Goal: Task Accomplishment & Management: Manage account settings

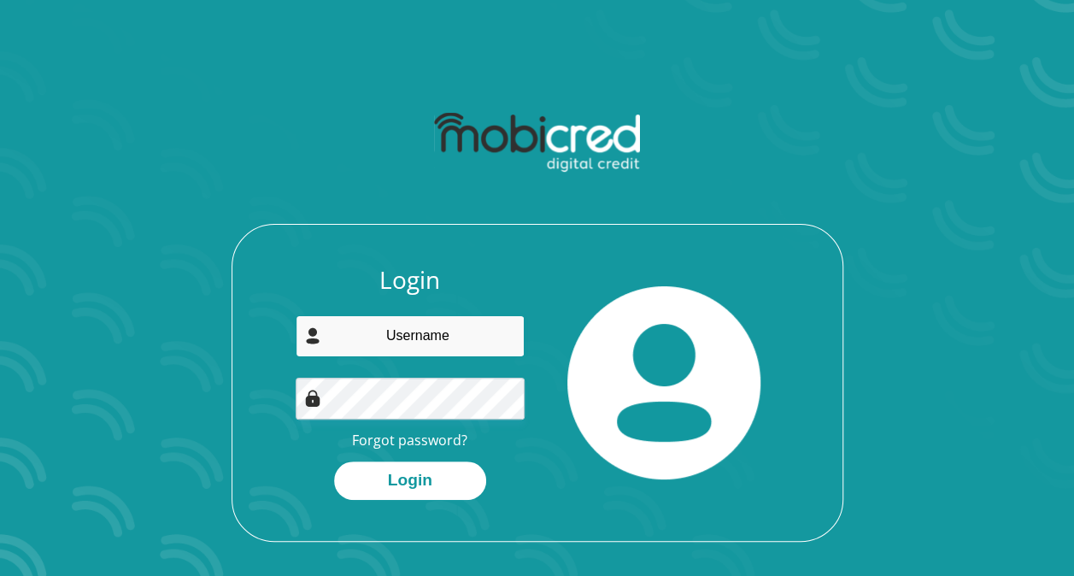
click at [441, 333] on input "email" at bounding box center [410, 336] width 229 height 42
type input "aprinsloo@kearsney.com"
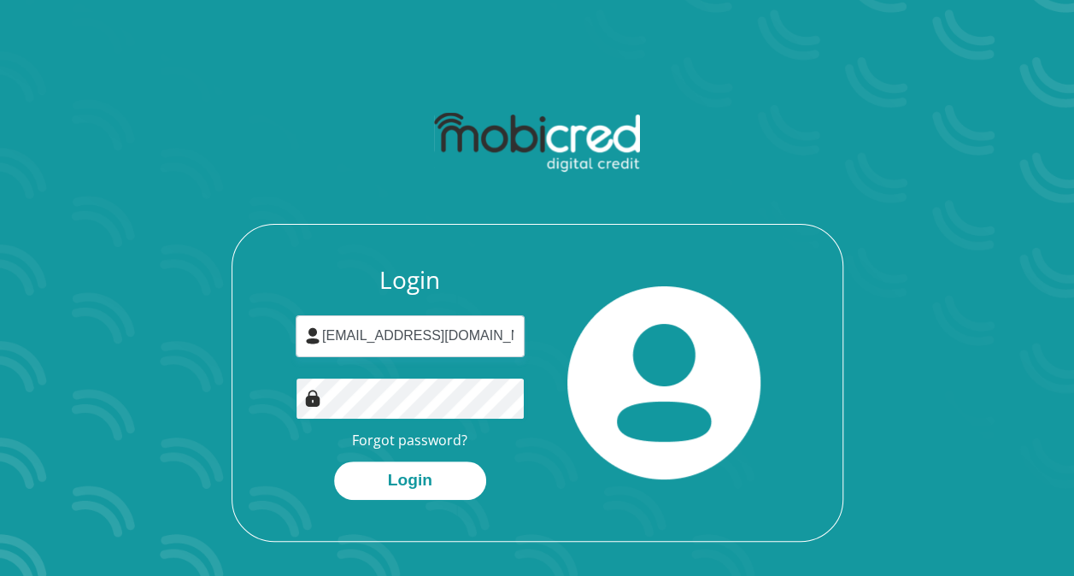
click at [334, 461] on button "Login" at bounding box center [410, 480] width 152 height 38
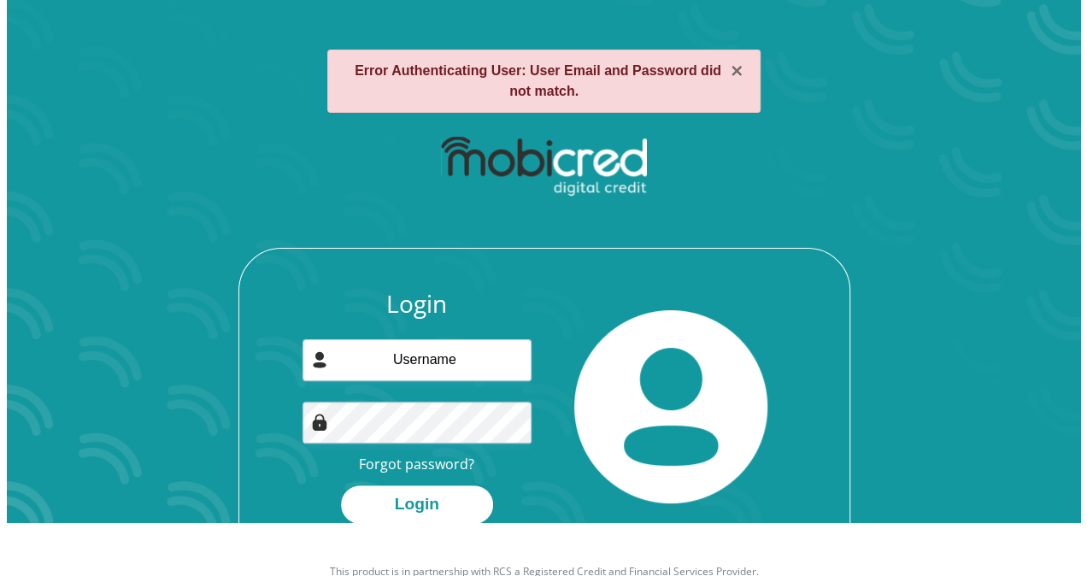
scroll to position [97, 0]
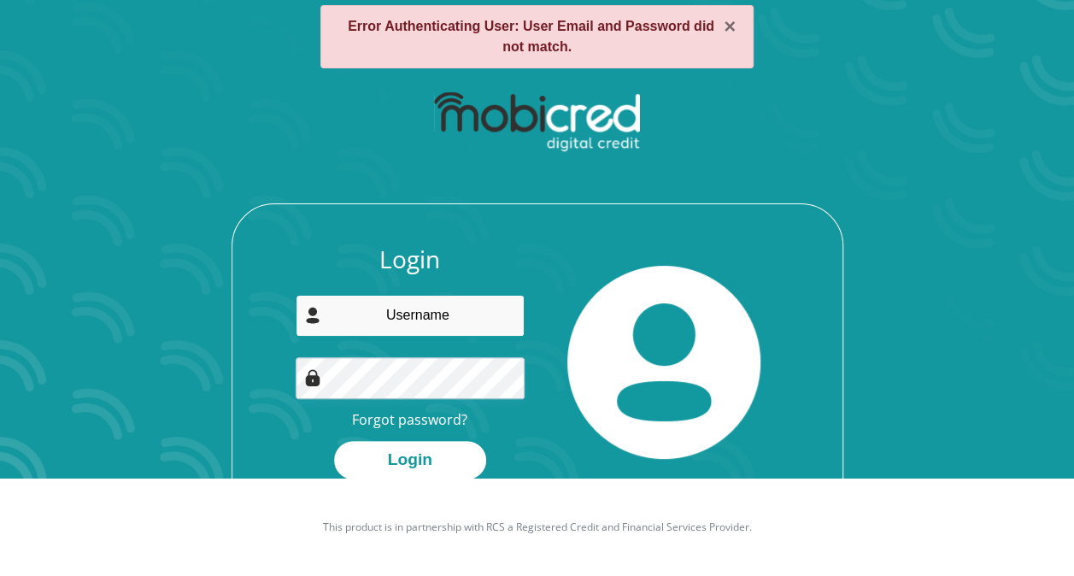
click at [443, 318] on input "email" at bounding box center [410, 316] width 229 height 42
type input "[EMAIL_ADDRESS][DOMAIN_NAME]"
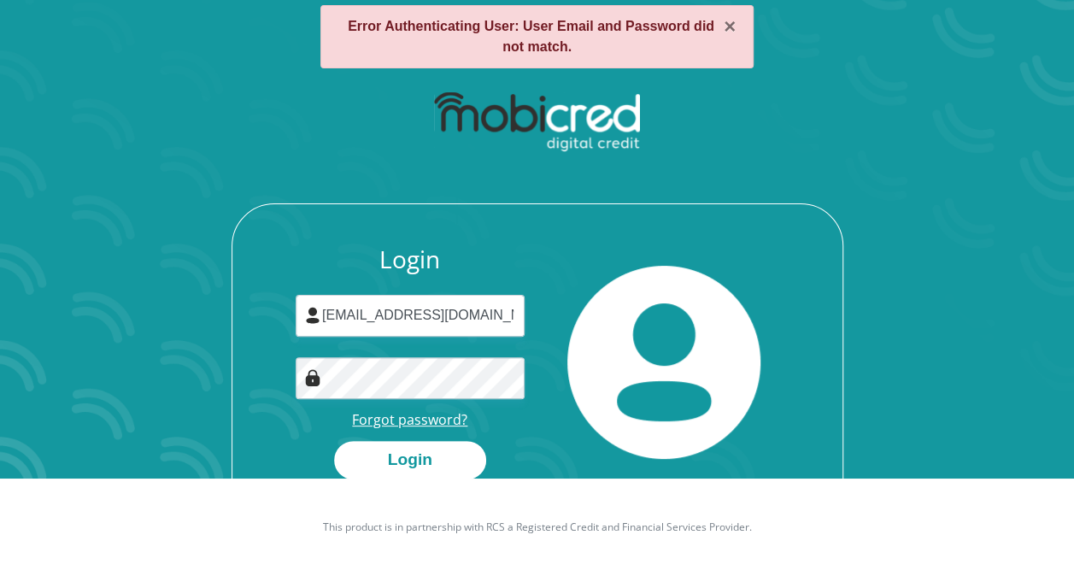
click at [426, 425] on link "Forgot password?" at bounding box center [409, 419] width 115 height 19
click at [730, 29] on button "×" at bounding box center [730, 26] width 12 height 21
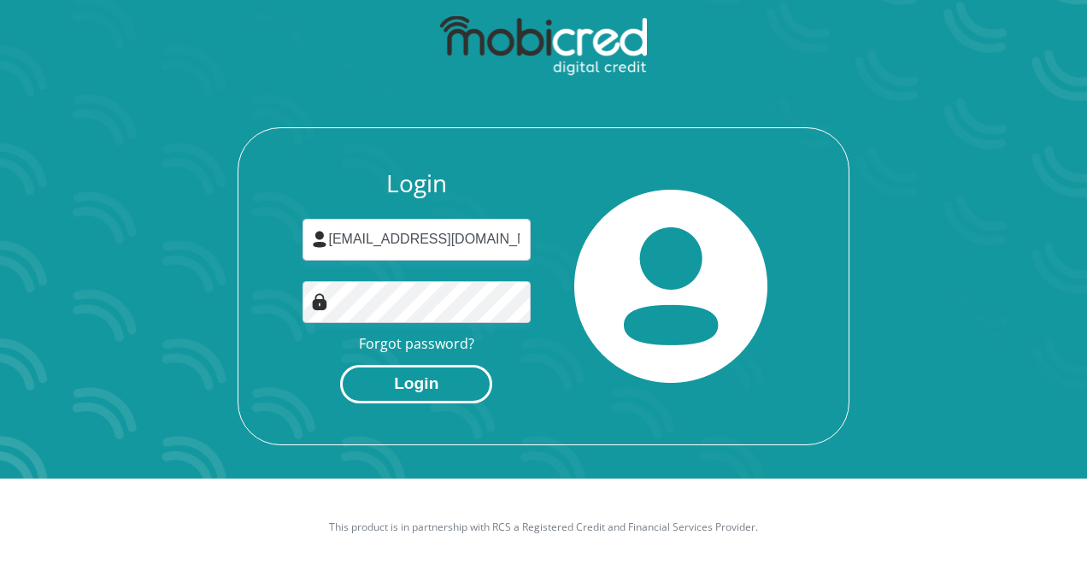
click at [429, 379] on button "Login" at bounding box center [416, 384] width 152 height 38
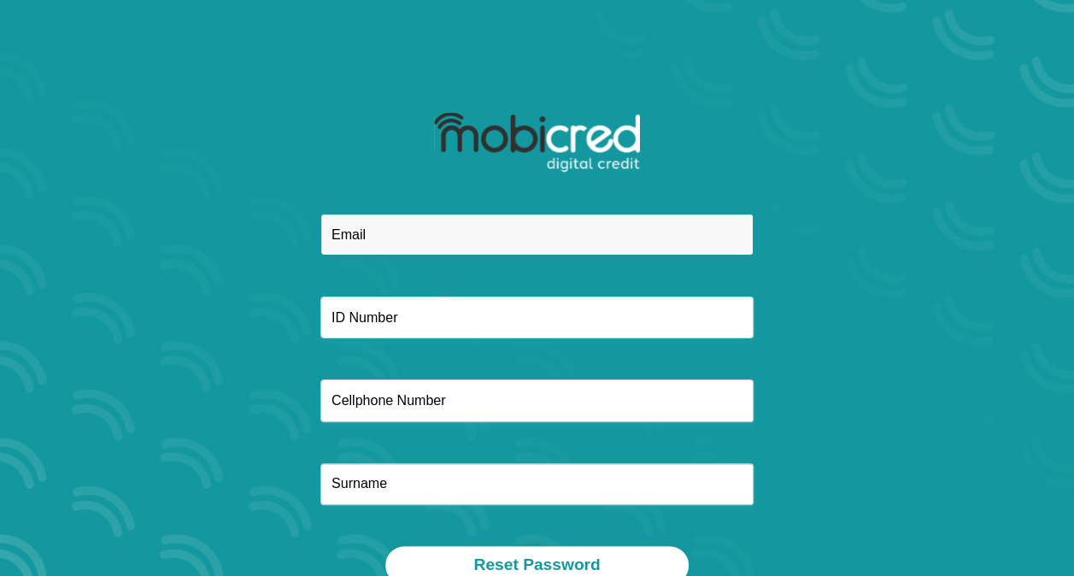
click at [503, 241] on input "email" at bounding box center [536, 235] width 433 height 42
type input "[EMAIL_ADDRESS][DOMAIN_NAME]"
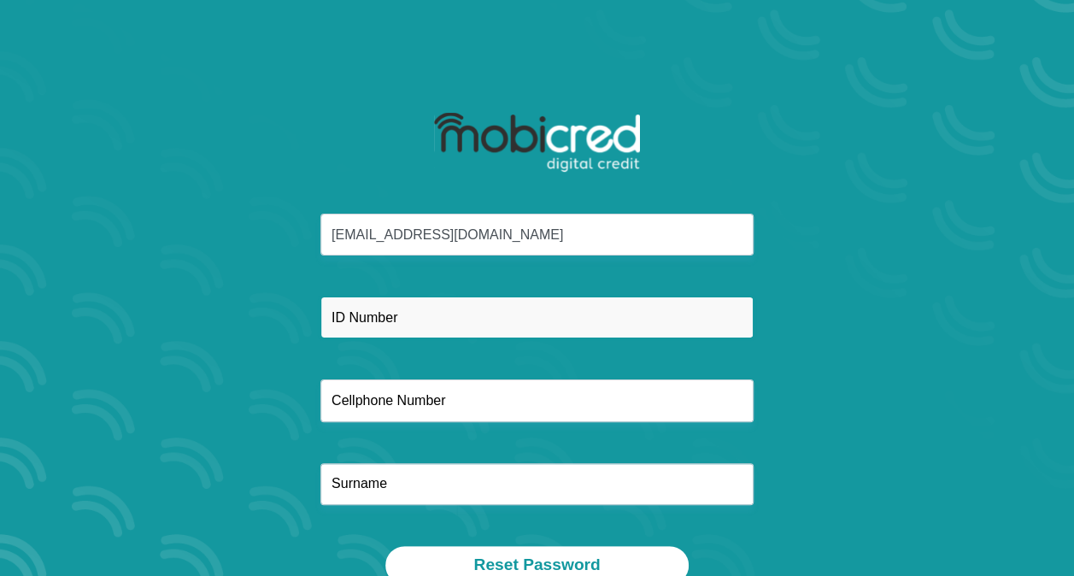
click at [499, 311] on input "text" at bounding box center [536, 317] width 433 height 42
type input "7312045055086"
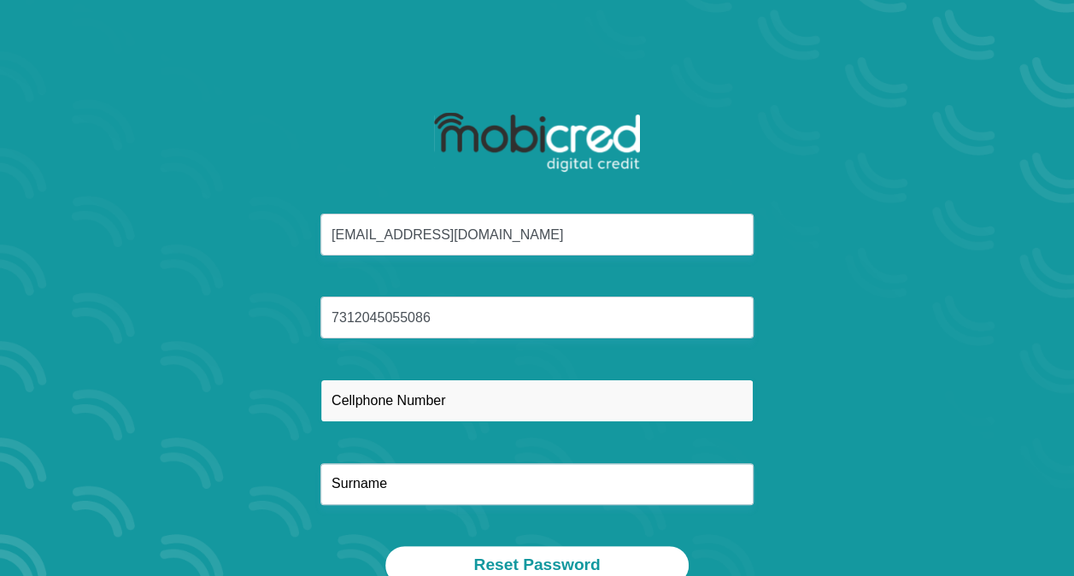
click at [454, 390] on input "text" at bounding box center [536, 400] width 433 height 42
type input "0828589420"
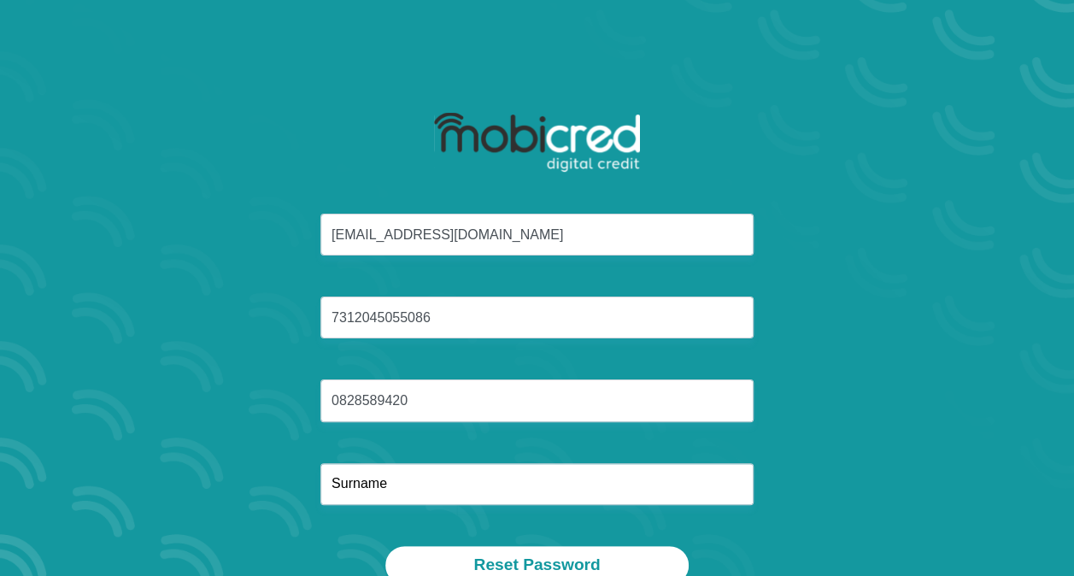
click at [687, 437] on div "aprinsloo@kearsney.com 7312045055086 0828589420" at bounding box center [537, 380] width 917 height 332
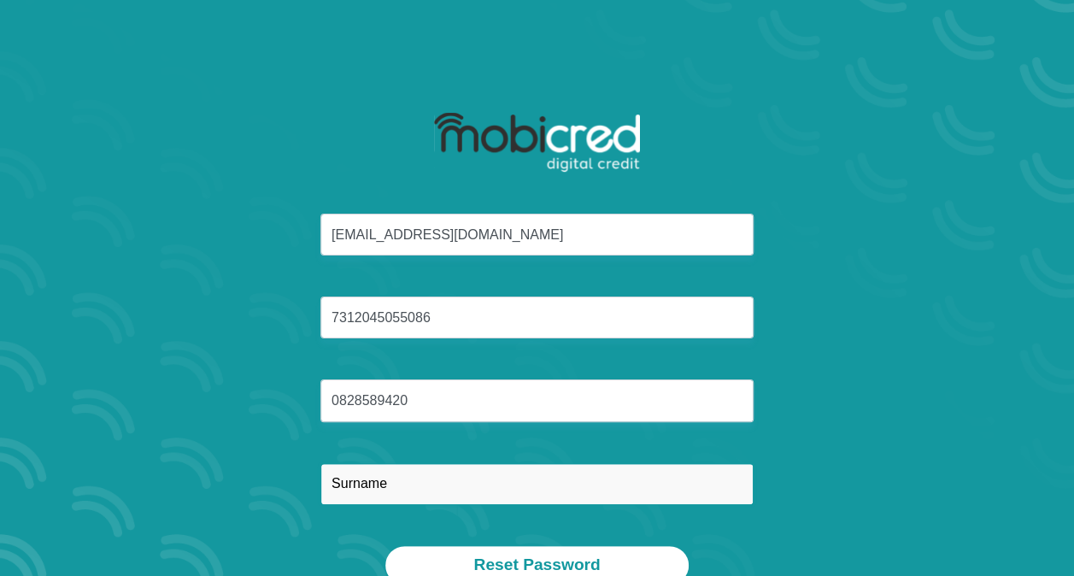
click at [573, 479] on input "text" at bounding box center [536, 484] width 433 height 42
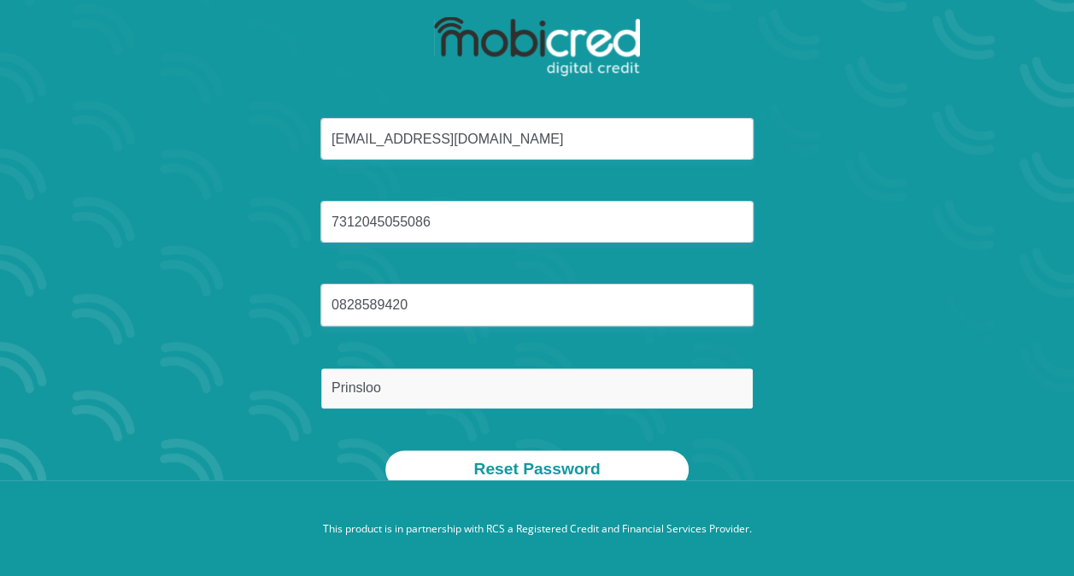
scroll to position [97, 0]
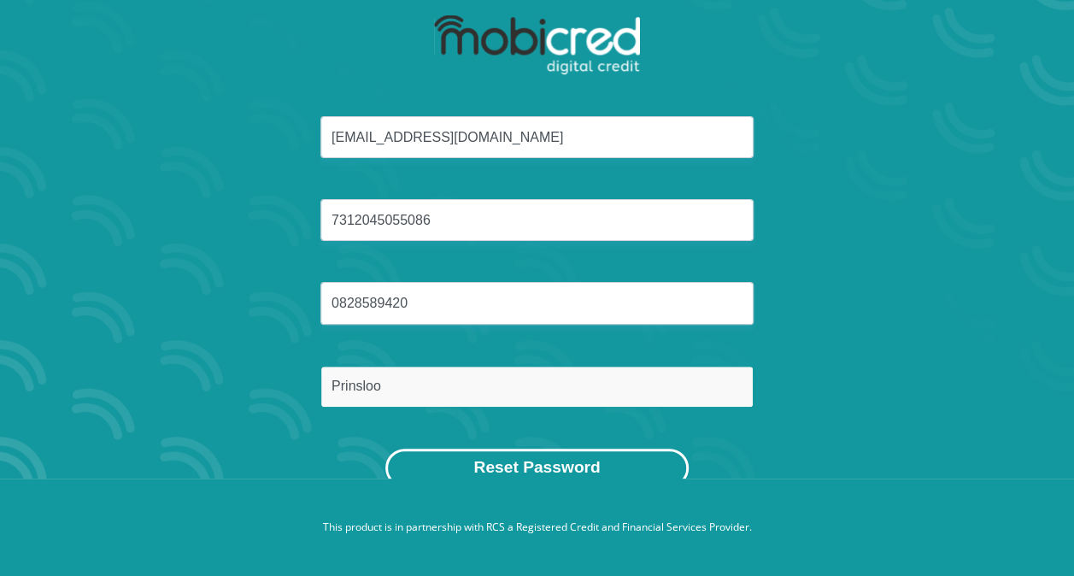
type input "Prinsloo"
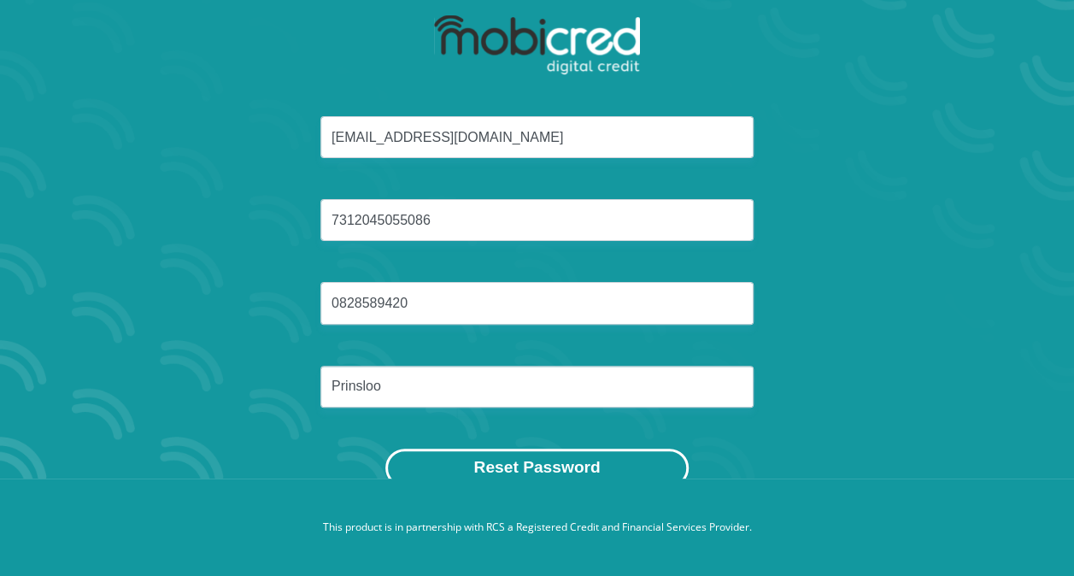
click at [555, 465] on button "Reset Password" at bounding box center [536, 467] width 302 height 38
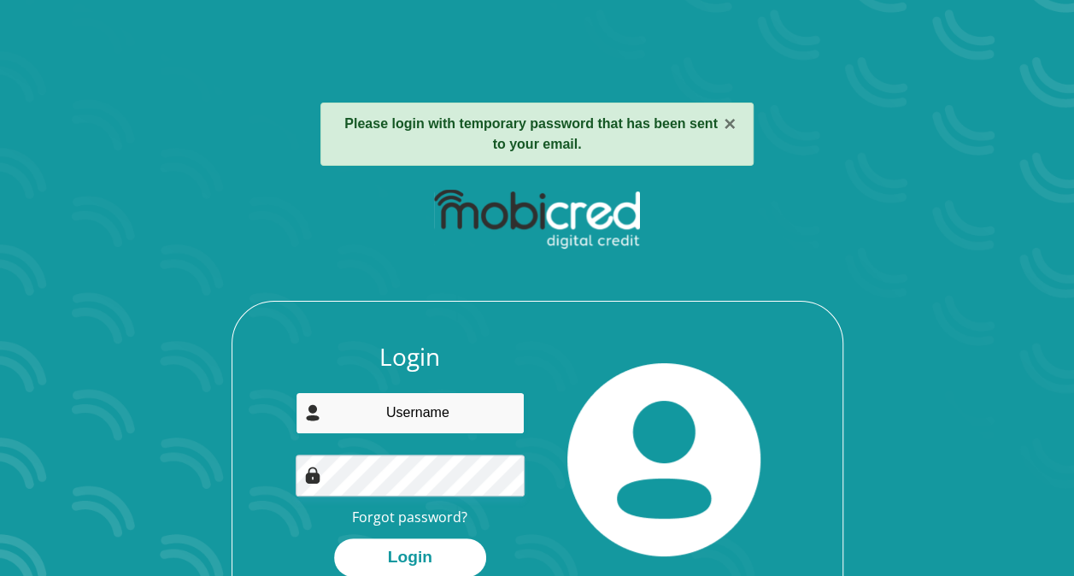
click at [441, 415] on input "email" at bounding box center [410, 413] width 229 height 42
type input "[EMAIL_ADDRESS][DOMAIN_NAME]"
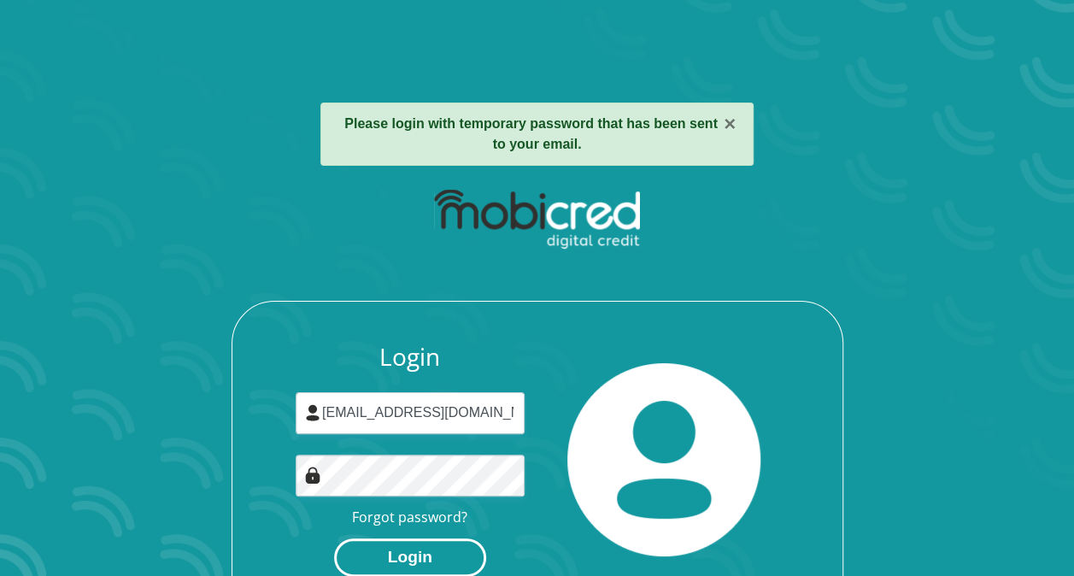
click at [407, 554] on button "Login" at bounding box center [410, 557] width 152 height 38
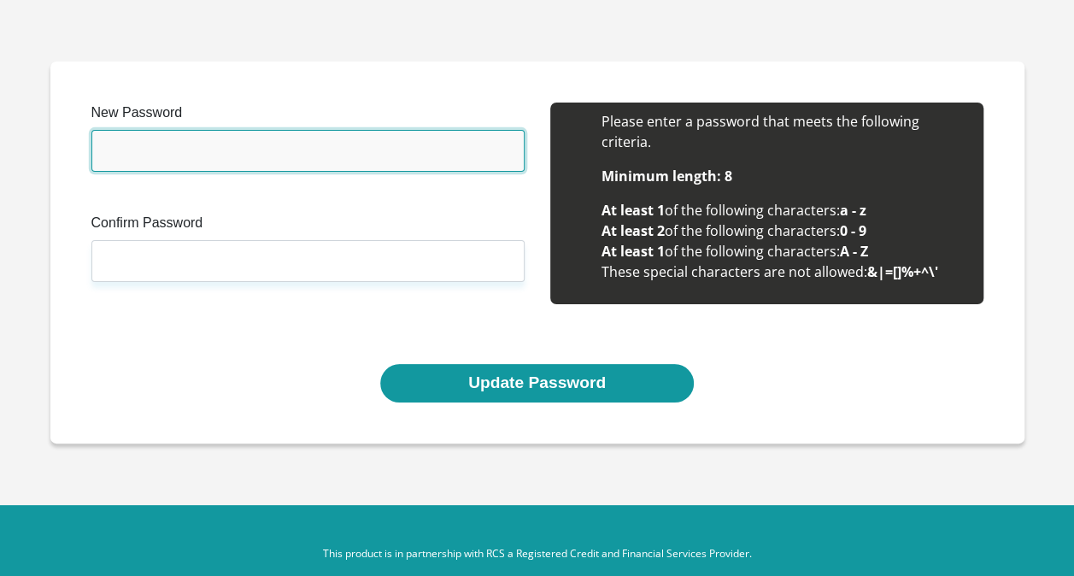
click at [240, 135] on input "New Password" at bounding box center [307, 151] width 433 height 42
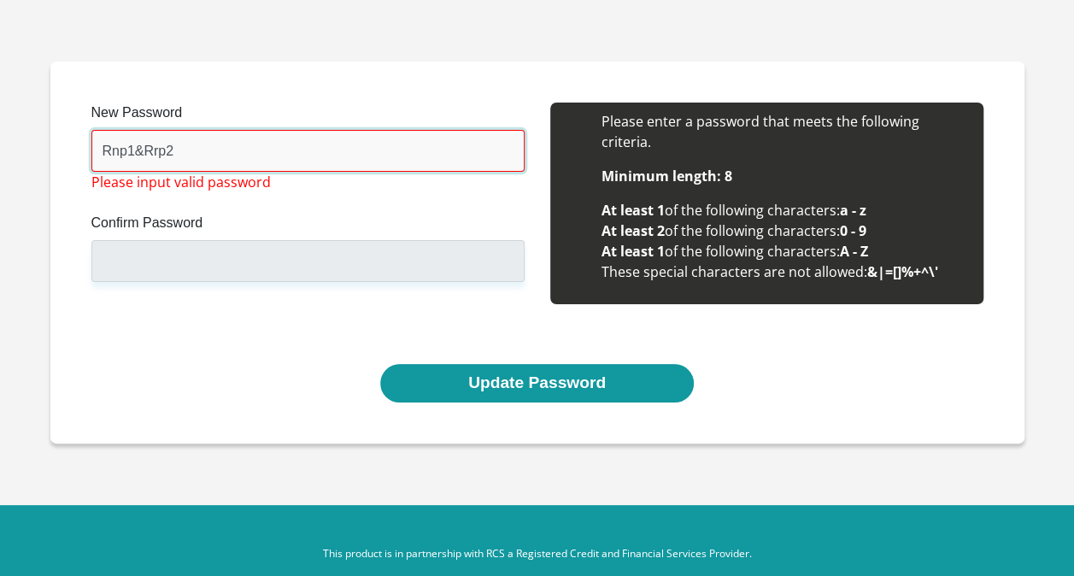
click at [139, 152] on input "Rnp1&Rrp2" at bounding box center [307, 151] width 433 height 42
click at [214, 157] on input "Rnp1Rrp2" at bounding box center [307, 151] width 433 height 42
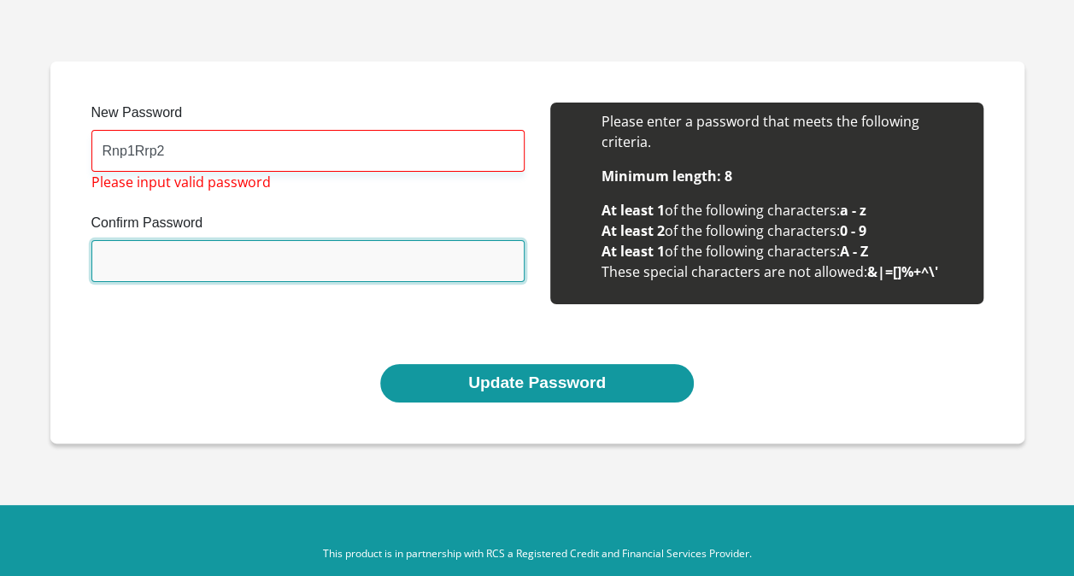
click at [185, 265] on input "Confirm Password" at bounding box center [307, 261] width 433 height 42
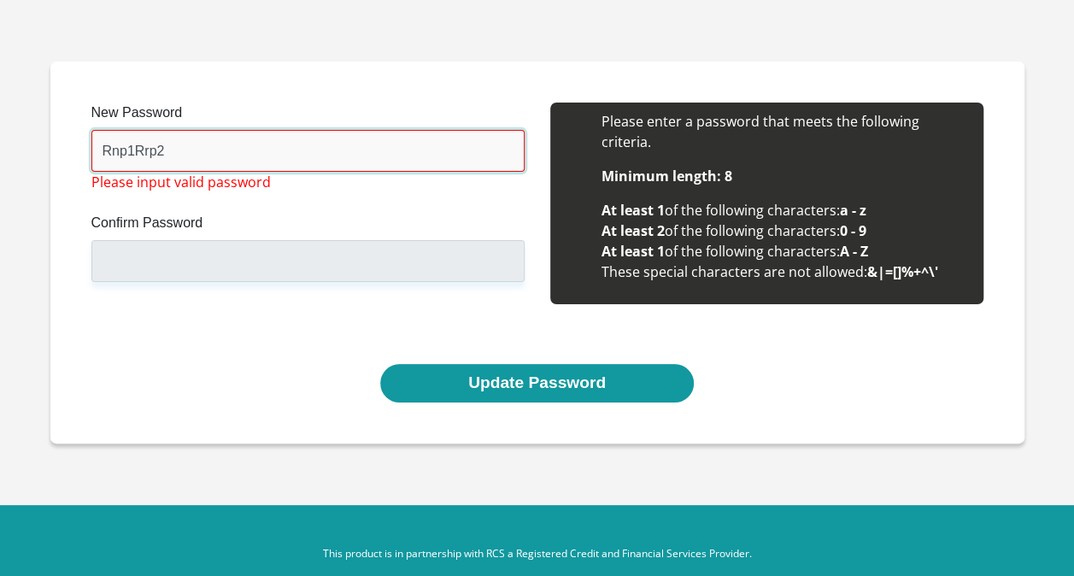
click at [161, 162] on input "Rnp1Rrp2" at bounding box center [307, 151] width 433 height 42
type input "R"
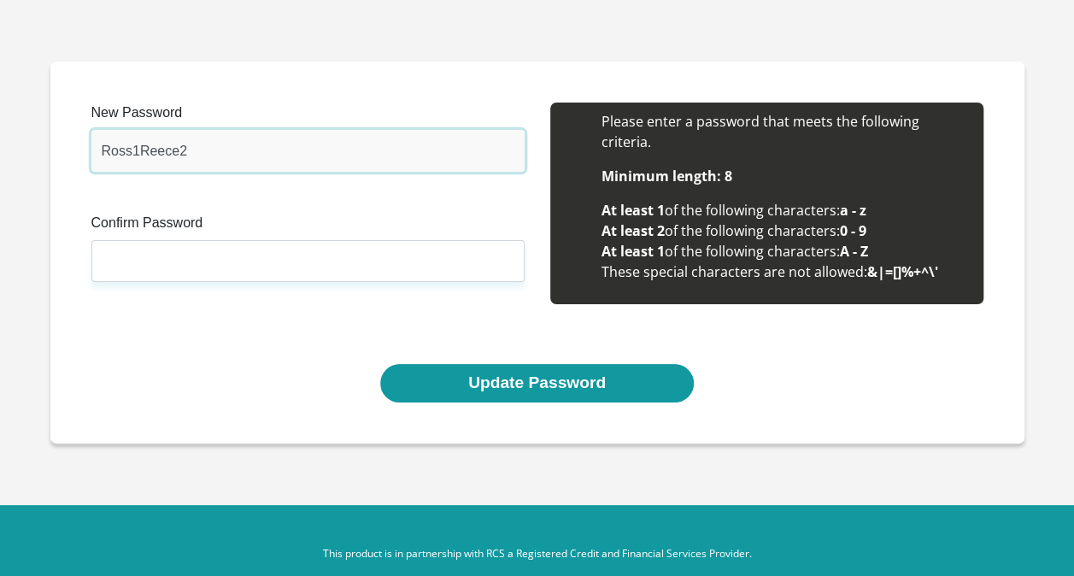
type input "Ross1Reece2"
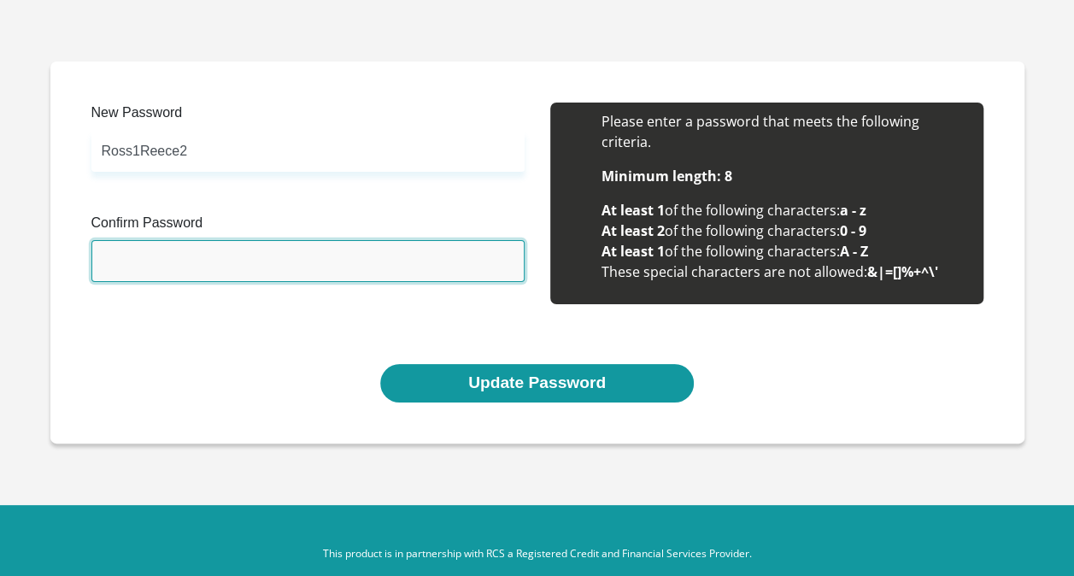
click at [234, 256] on input "Confirm Password" at bounding box center [307, 261] width 433 height 42
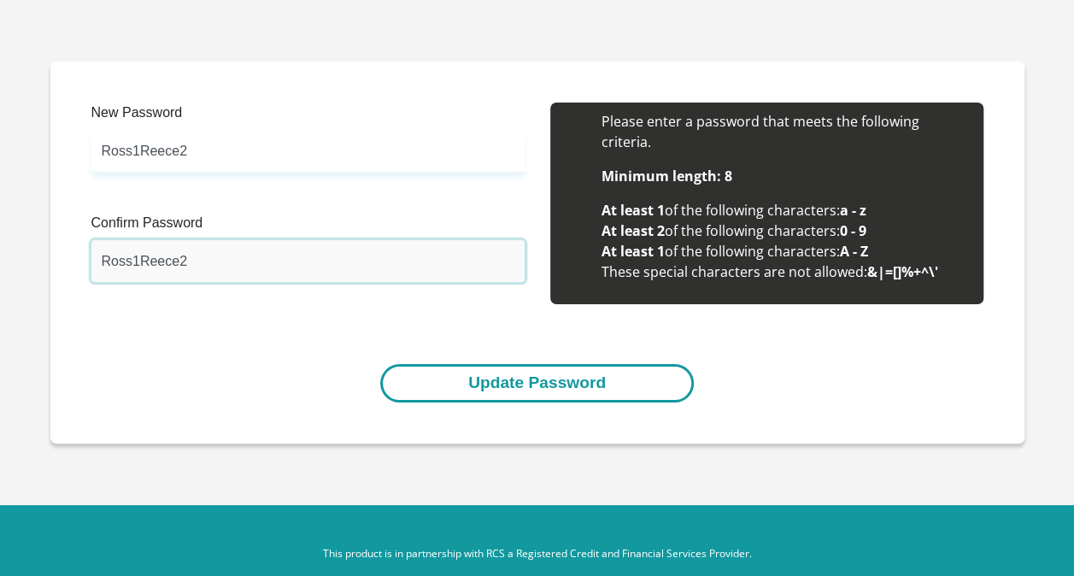
type input "Ross1Reece2"
click at [507, 386] on button "Update Password" at bounding box center [536, 383] width 313 height 38
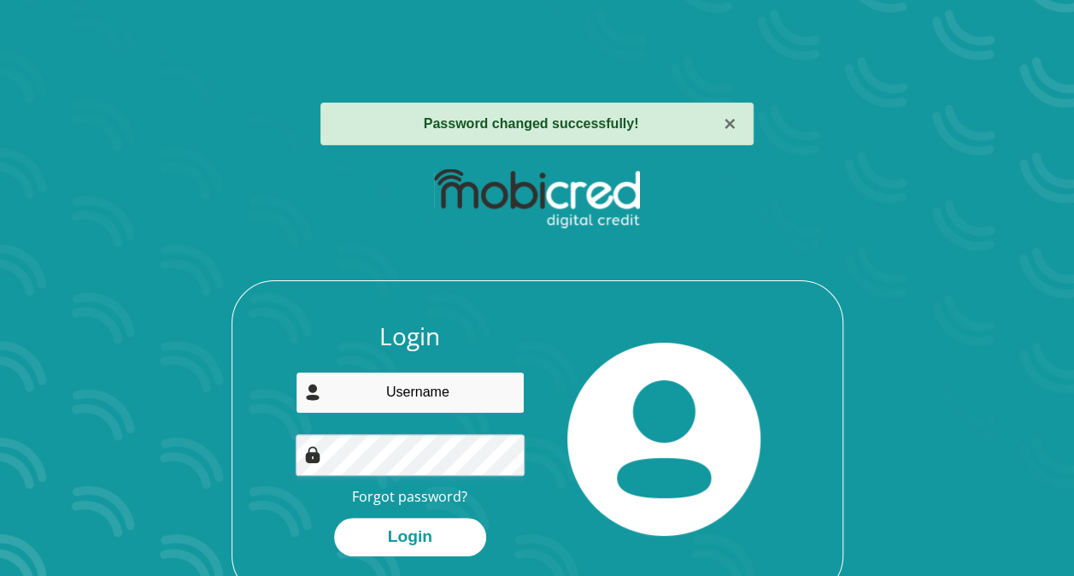
click at [478, 412] on input "email" at bounding box center [410, 393] width 229 height 42
type input "aprinsloo@kearsney.com"
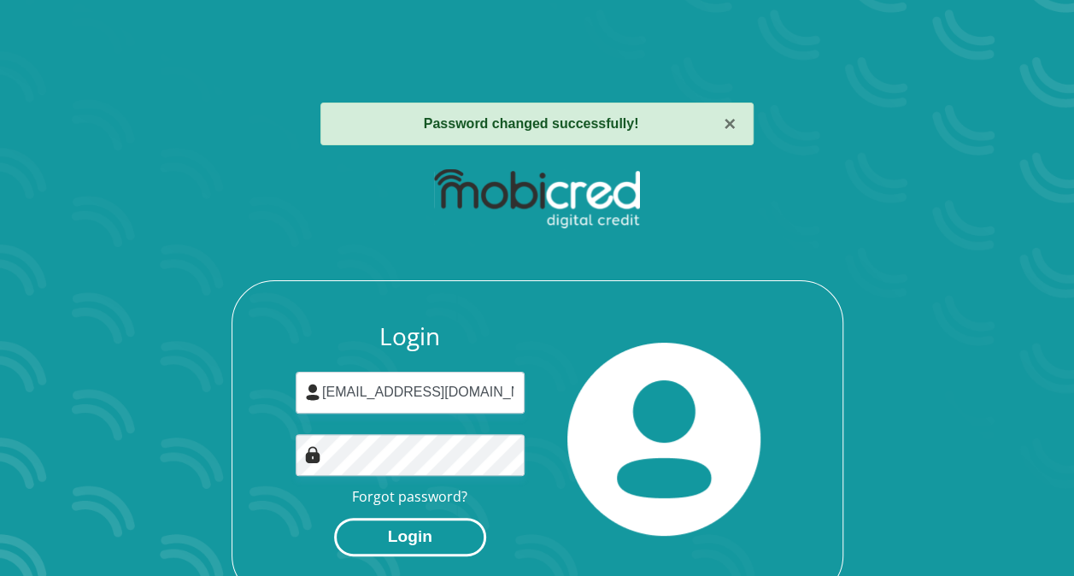
click at [392, 524] on button "Login" at bounding box center [410, 537] width 152 height 38
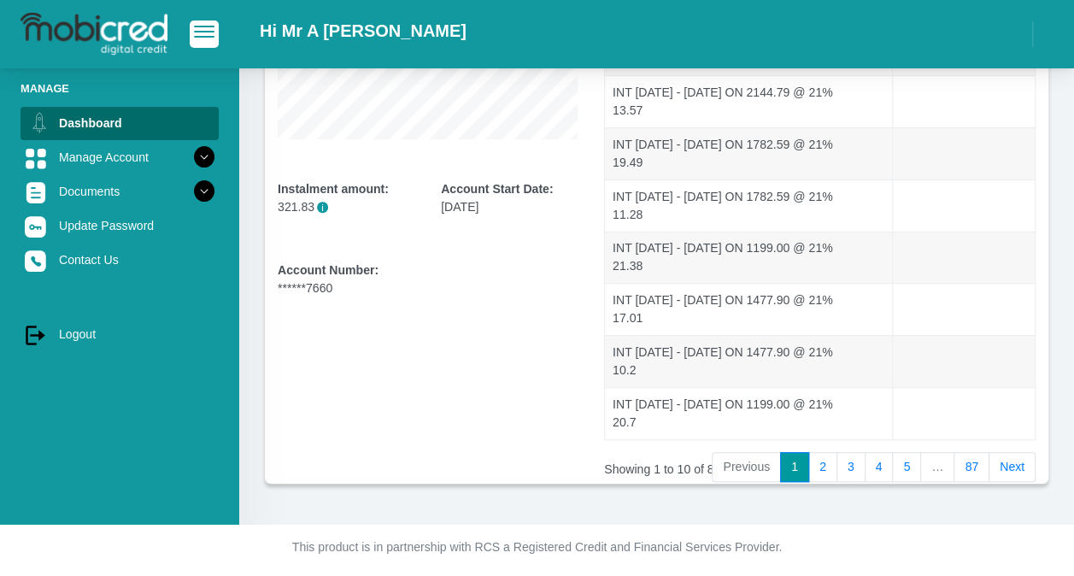
scroll to position [382, 0]
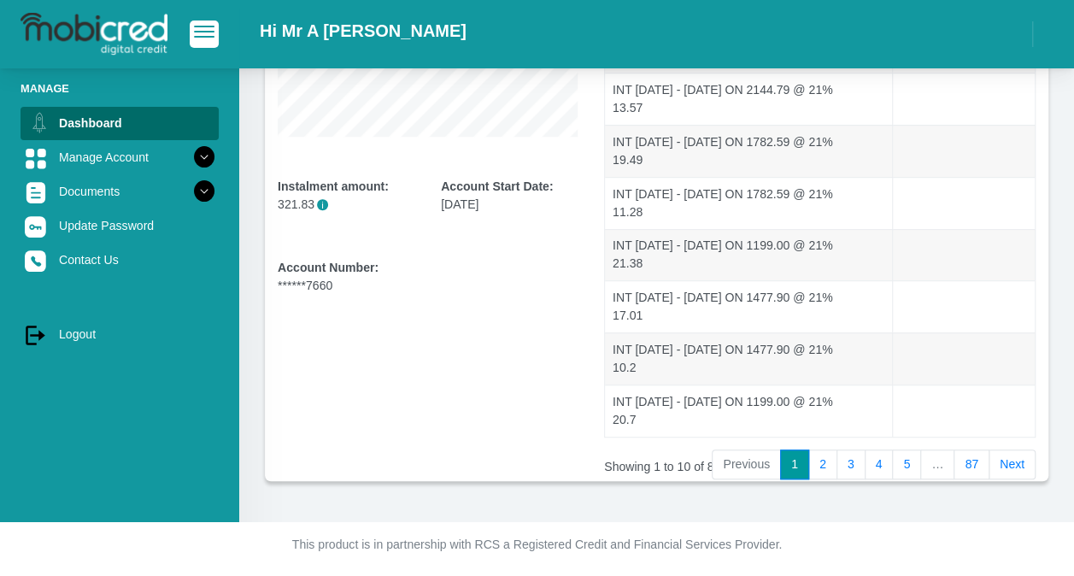
click at [969, 460] on link "87" at bounding box center [971, 464] width 36 height 31
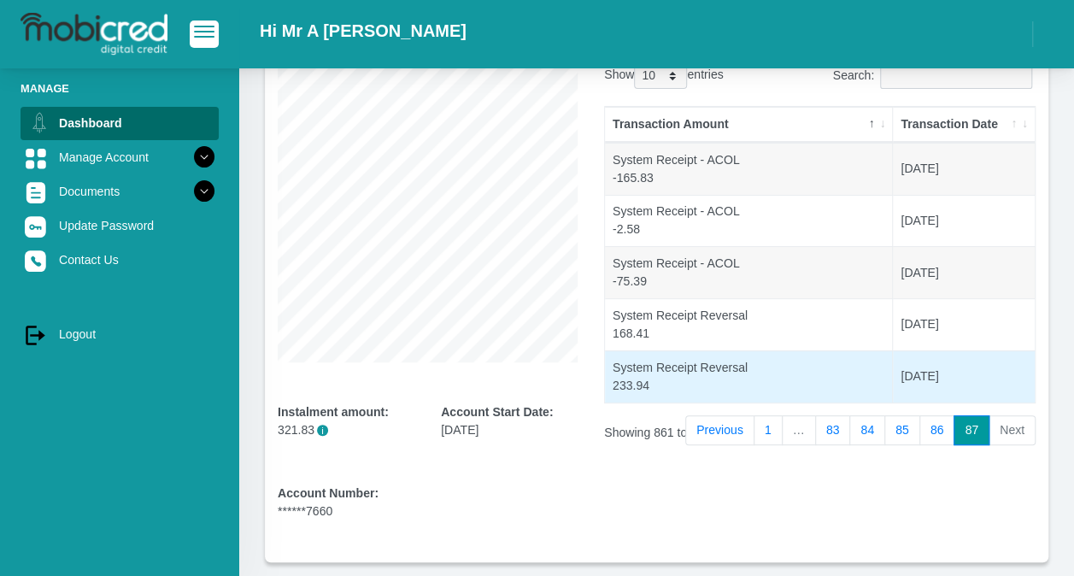
scroll to position [71, 0]
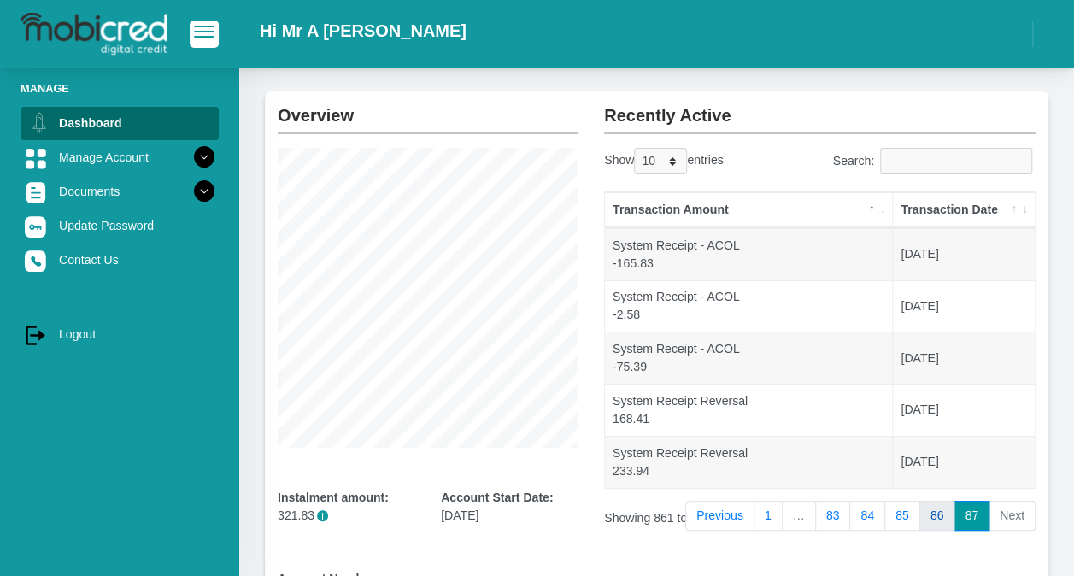
click at [938, 517] on link "86" at bounding box center [937, 516] width 36 height 31
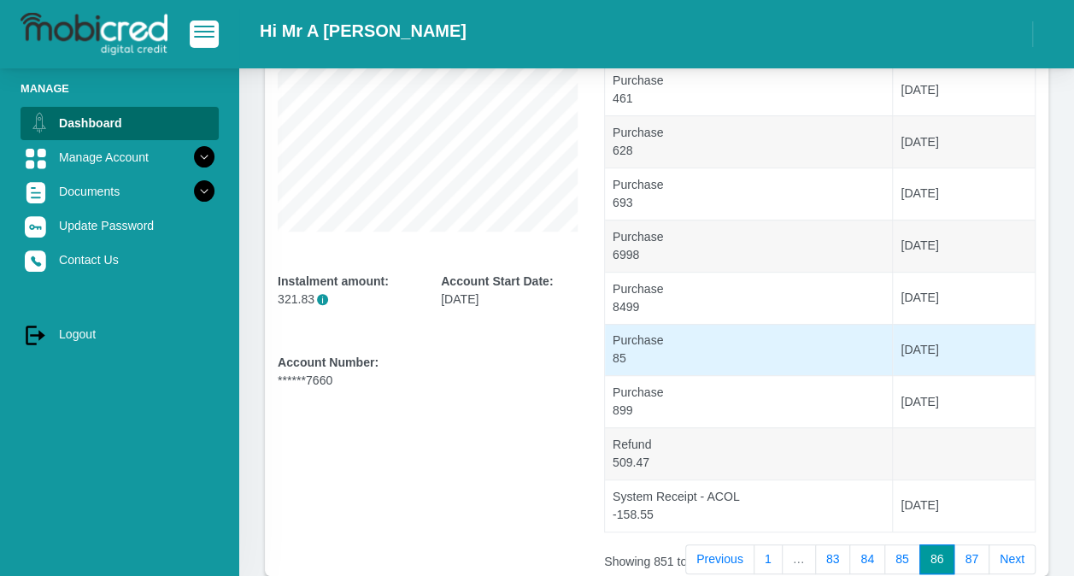
scroll to position [382, 0]
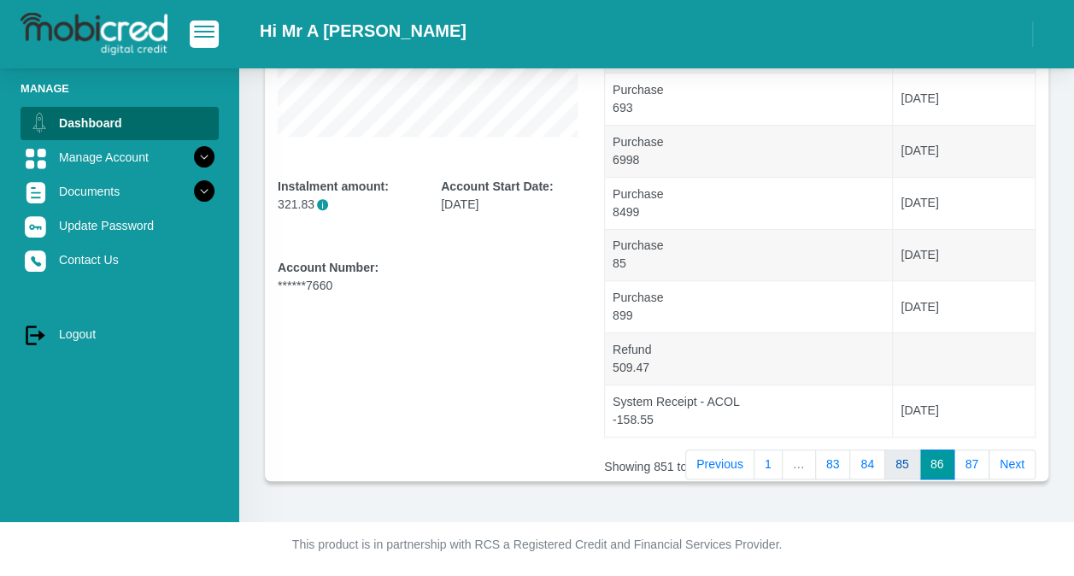
click at [911, 460] on link "85" at bounding box center [902, 464] width 36 height 31
click at [879, 460] on link "84" at bounding box center [867, 464] width 36 height 31
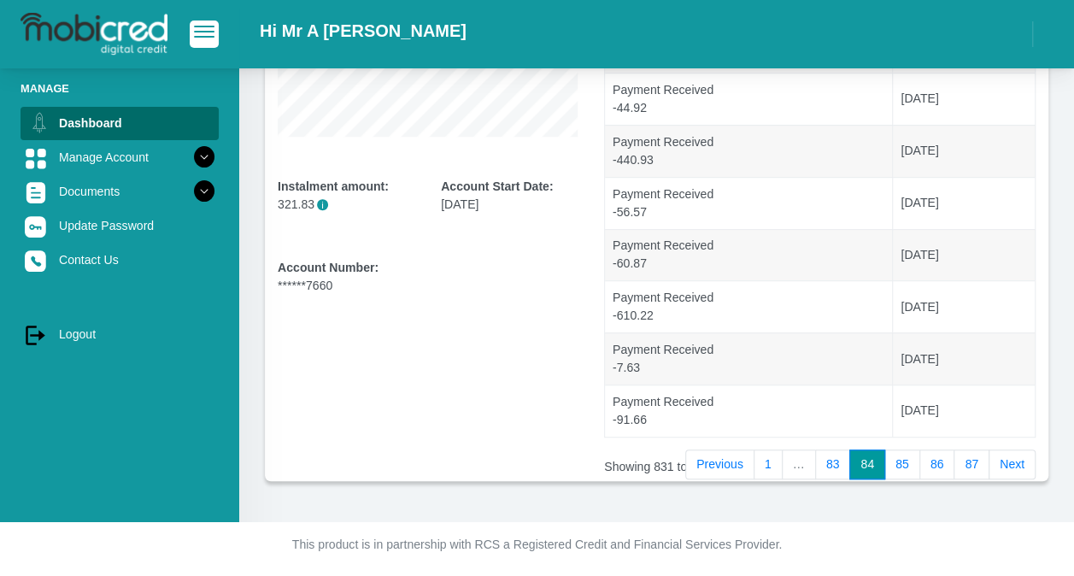
click at [803, 466] on li "…" at bounding box center [798, 464] width 33 height 31
click at [803, 462] on li "…" at bounding box center [798, 464] width 33 height 31
click at [782, 460] on link "1" at bounding box center [767, 464] width 29 height 31
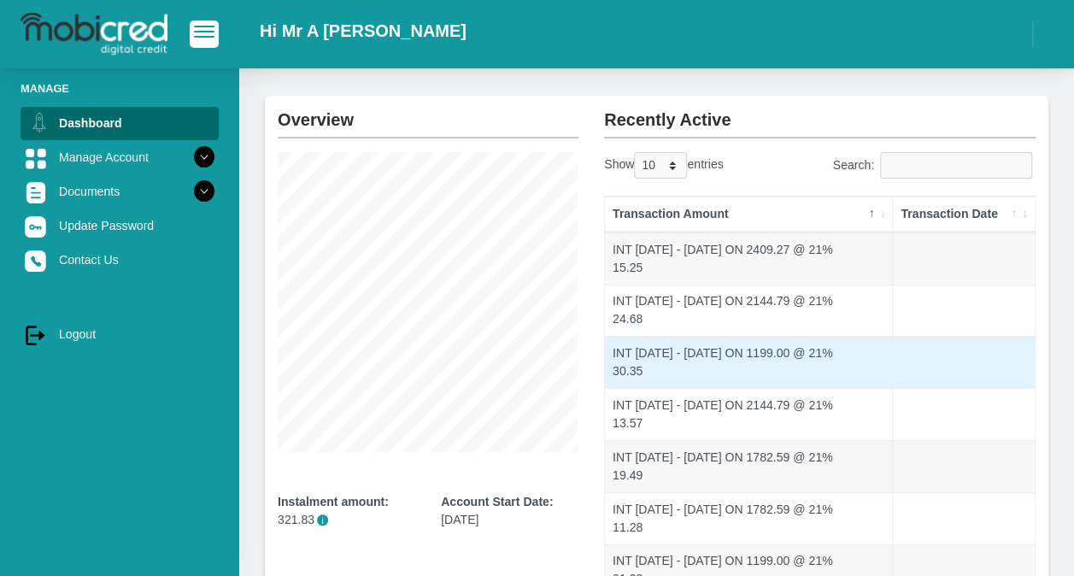
scroll to position [40, 0]
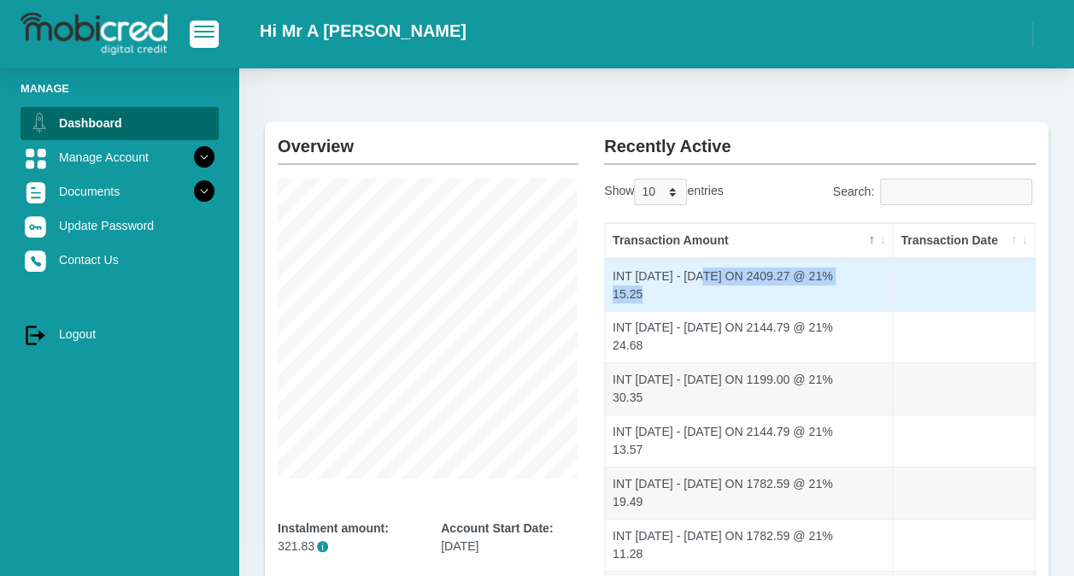
click at [697, 284] on td "INT 16/08/16 - 16/08/26 ON 2409.27 @ 21% 15.25" at bounding box center [749, 285] width 288 height 52
drag, startPoint x: 697, startPoint y: 284, endPoint x: 649, endPoint y: 284, distance: 47.8
click at [649, 284] on td "INT 16/08/16 - 16/08/26 ON 2409.27 @ 21% 15.25" at bounding box center [749, 285] width 288 height 52
click at [659, 292] on td "INT 16/08/16 - 16/08/26 ON 2409.27 @ 21% 15.25" at bounding box center [749, 285] width 288 height 52
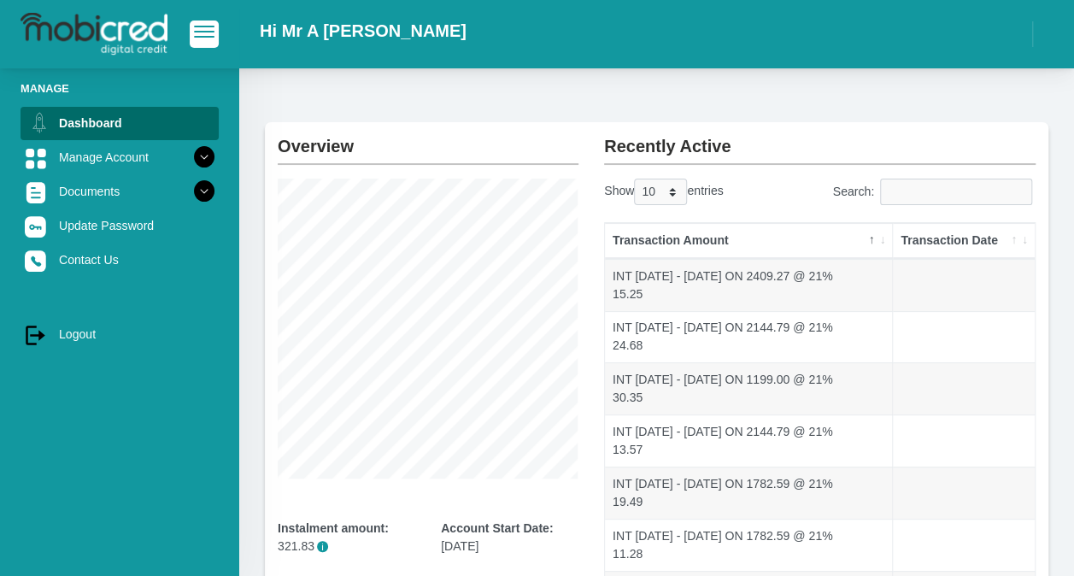
click at [994, 237] on th "Transaction Date" at bounding box center [964, 241] width 142 height 36
click at [673, 193] on select "10 25 50 100" at bounding box center [660, 192] width 53 height 26
click at [636, 179] on select "10 25 50 100" at bounding box center [660, 192] width 53 height 26
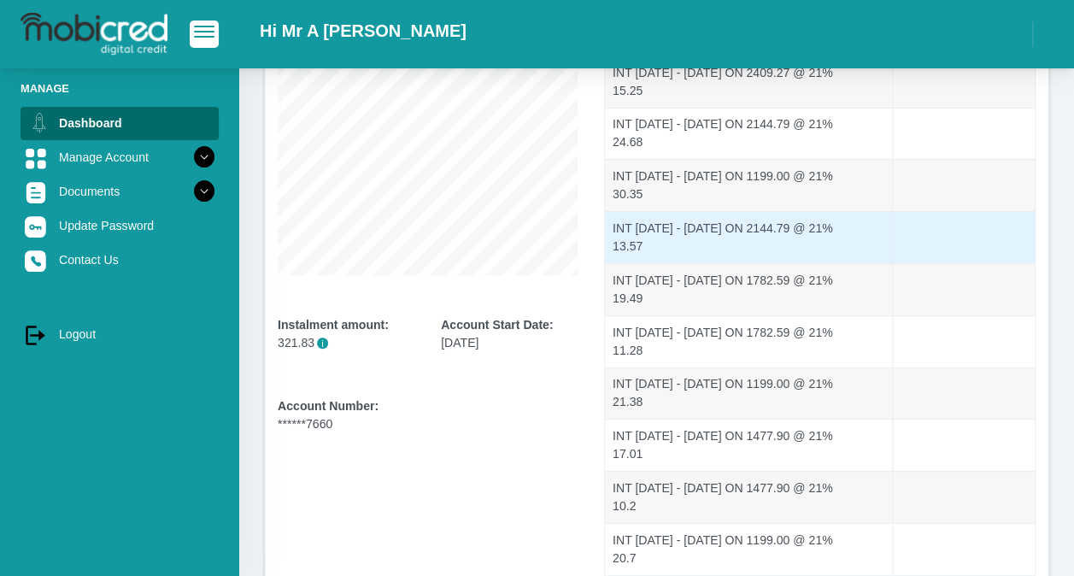
scroll to position [57, 0]
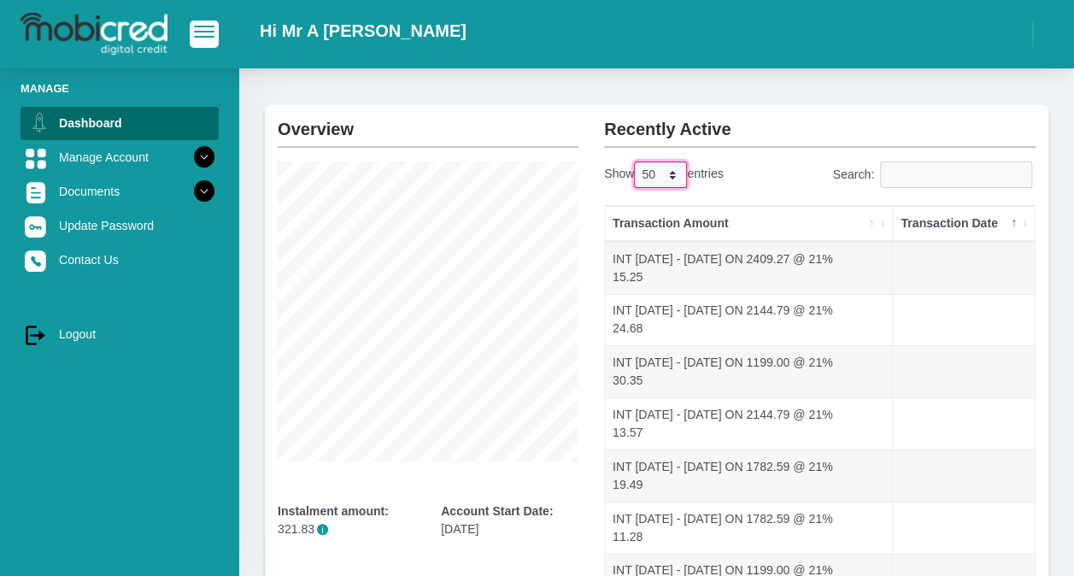
click at [676, 175] on select "10 25 50 100" at bounding box center [660, 174] width 53 height 26
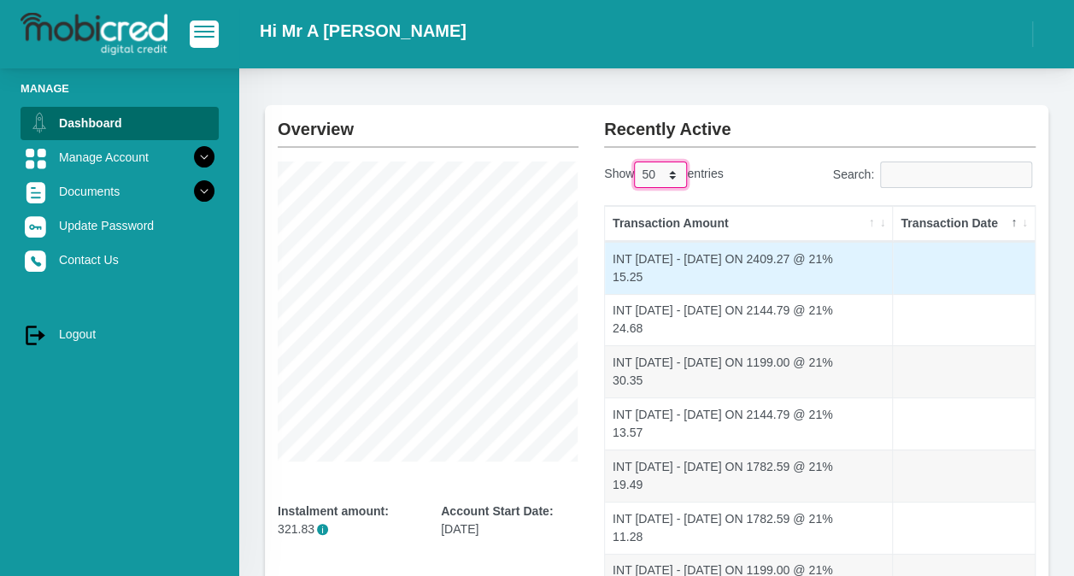
select select "100"
click at [636, 161] on select "10 25 50 100" at bounding box center [660, 174] width 53 height 26
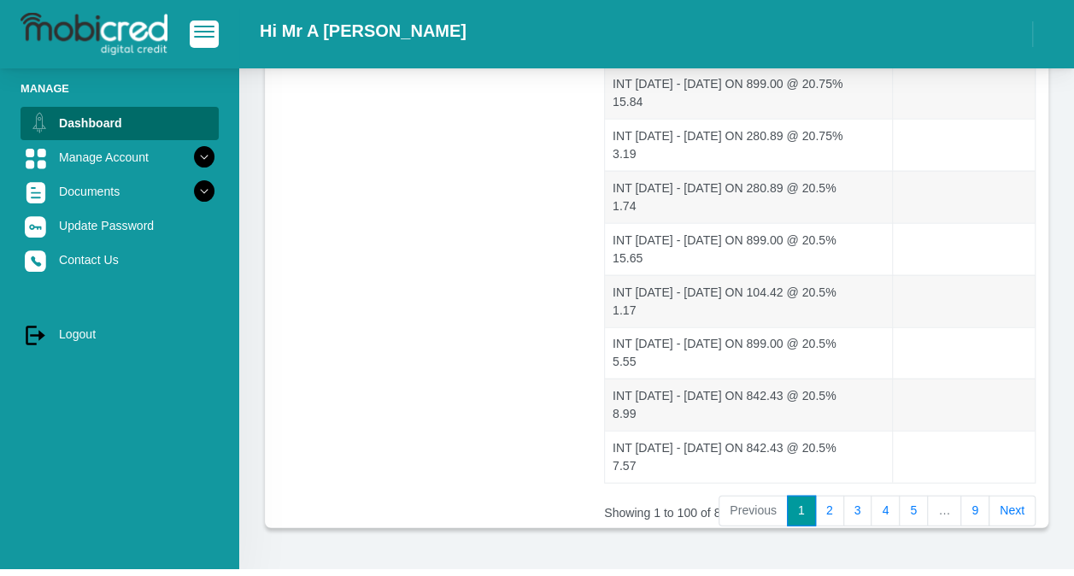
scroll to position [5033, 0]
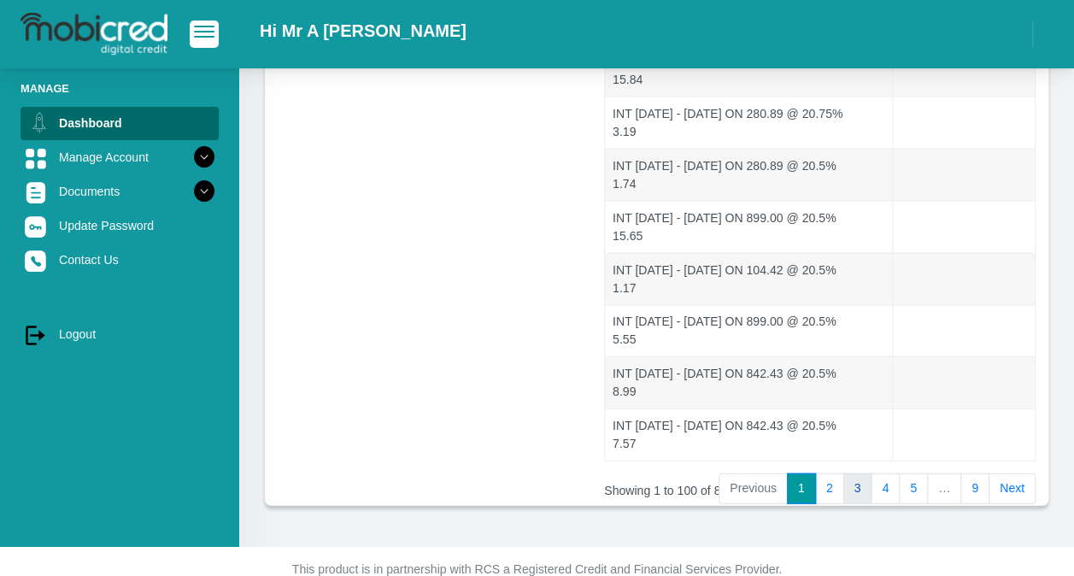
click at [863, 473] on link "3" at bounding box center [857, 488] width 29 height 31
click at [973, 473] on link "9" at bounding box center [974, 488] width 29 height 31
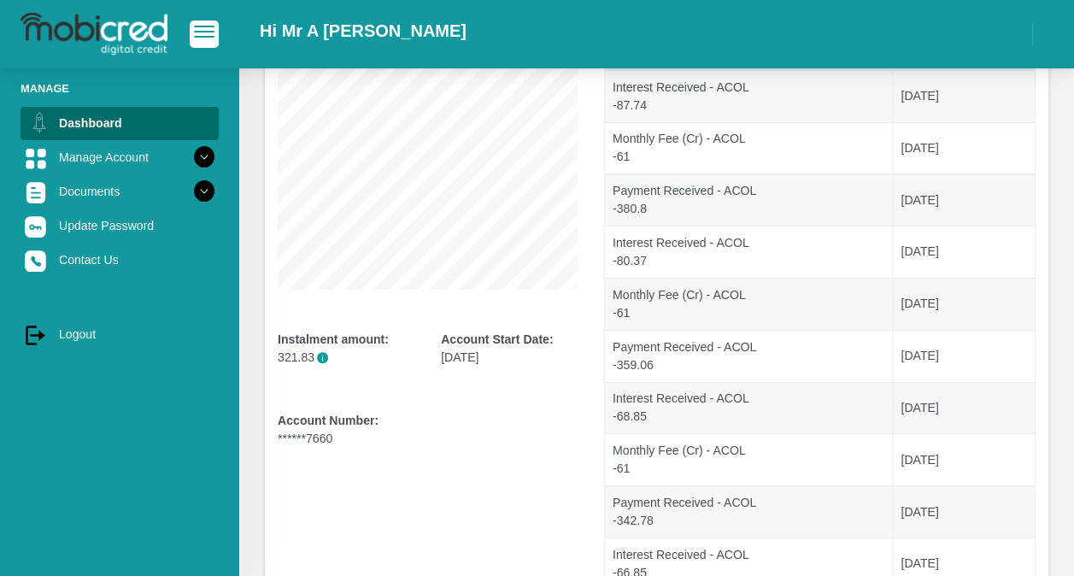
scroll to position [256, 0]
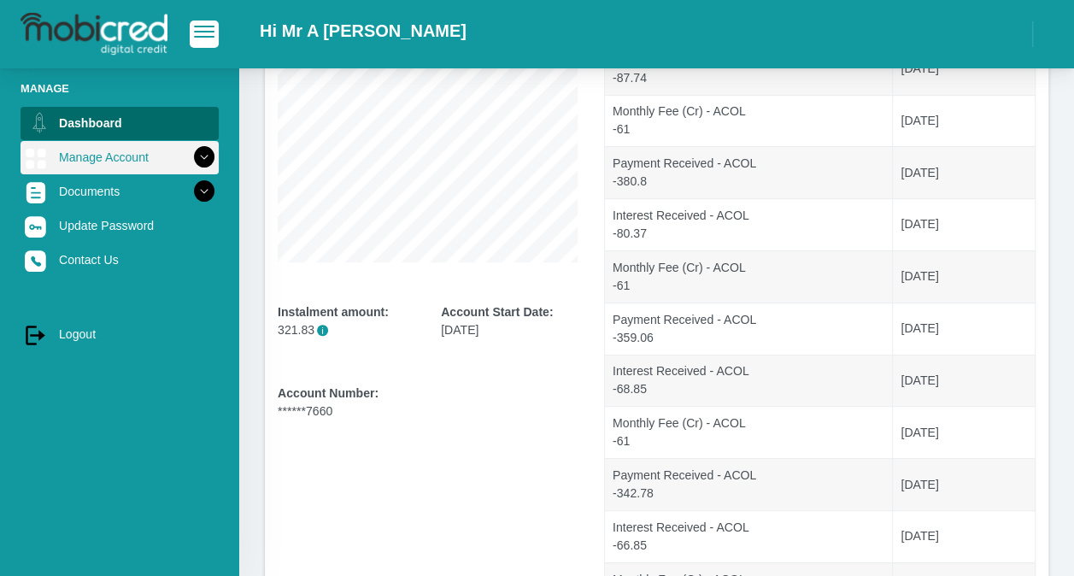
click at [128, 155] on link "Manage Account" at bounding box center [120, 157] width 198 height 32
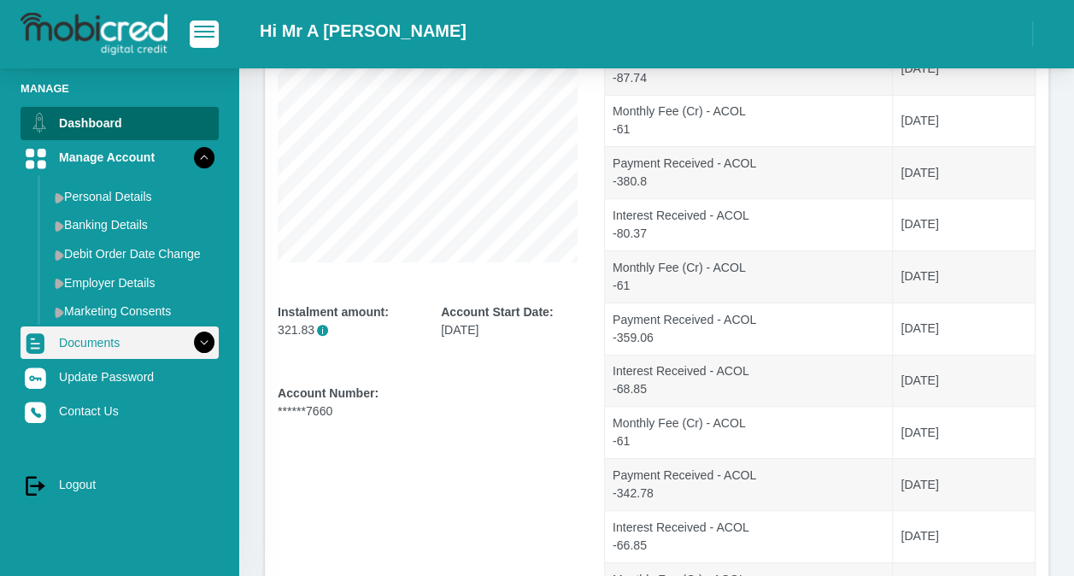
click at [135, 344] on link "Documents" at bounding box center [120, 342] width 198 height 32
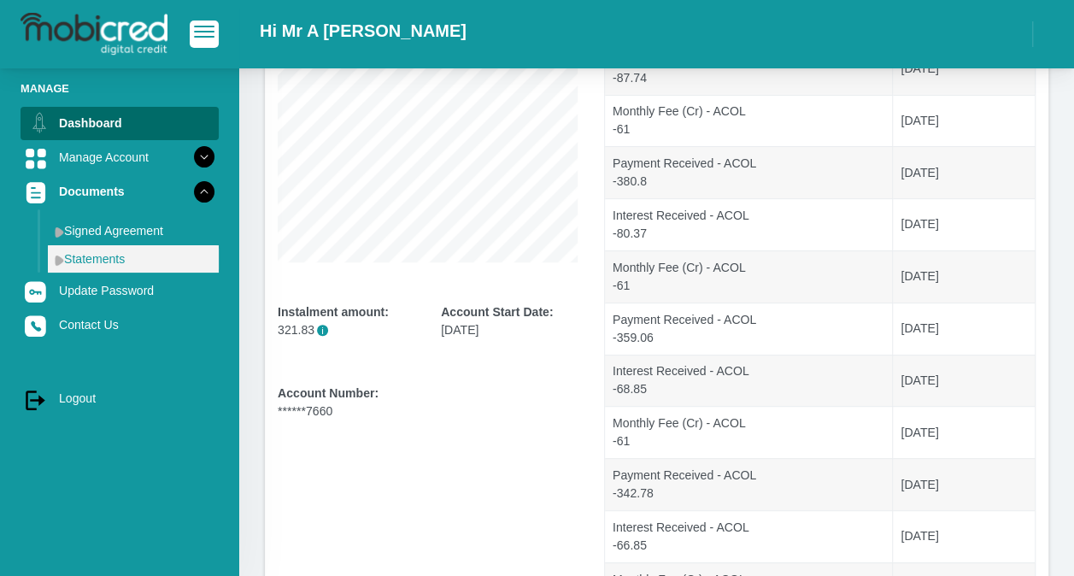
click at [79, 257] on link "Statements" at bounding box center [133, 258] width 171 height 27
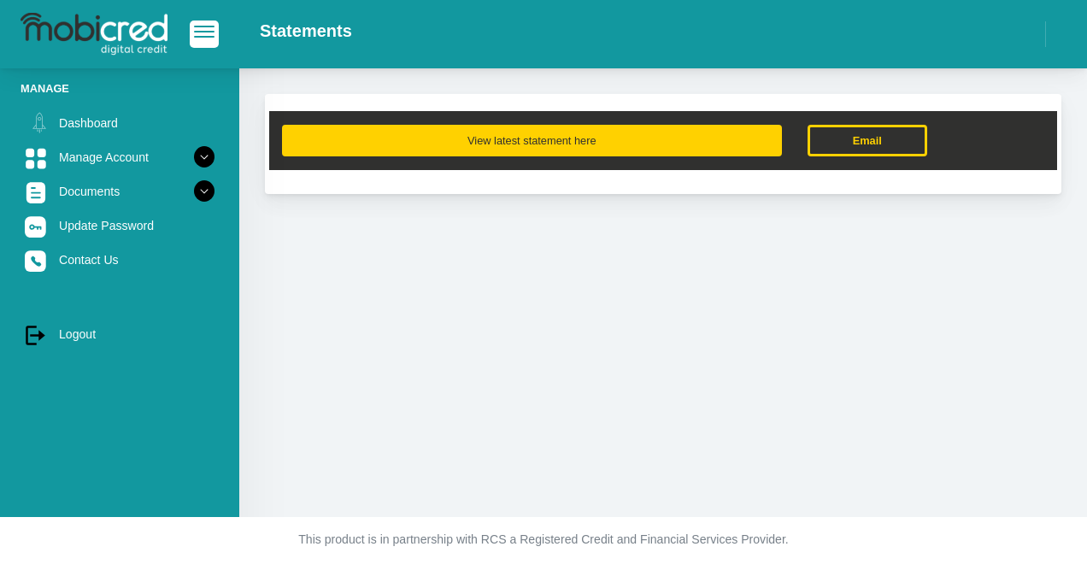
click at [484, 147] on button "View latest statement here" at bounding box center [532, 141] width 500 height 32
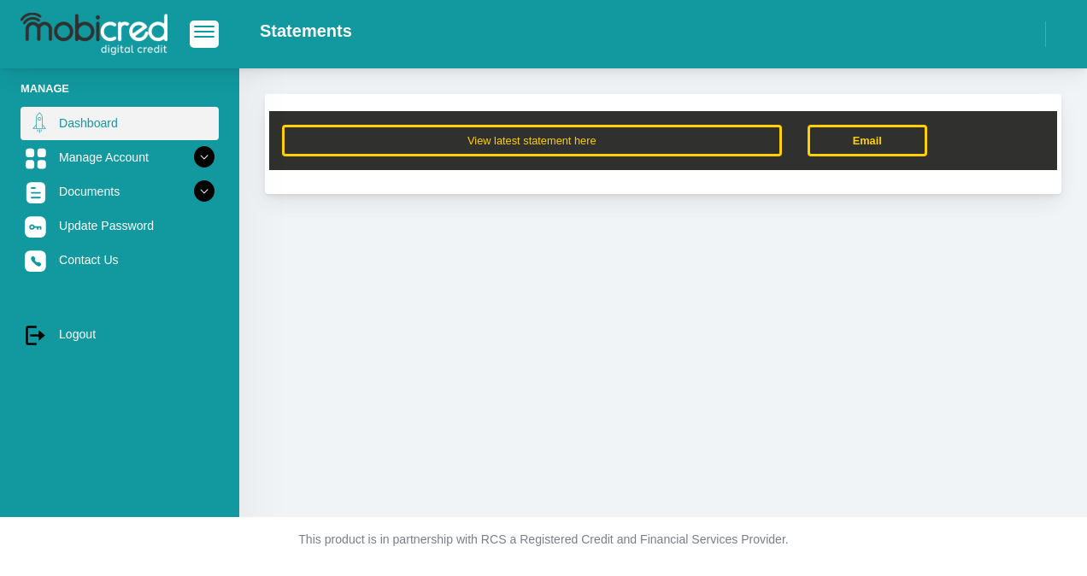
click at [88, 121] on link "Dashboard" at bounding box center [120, 123] width 198 height 32
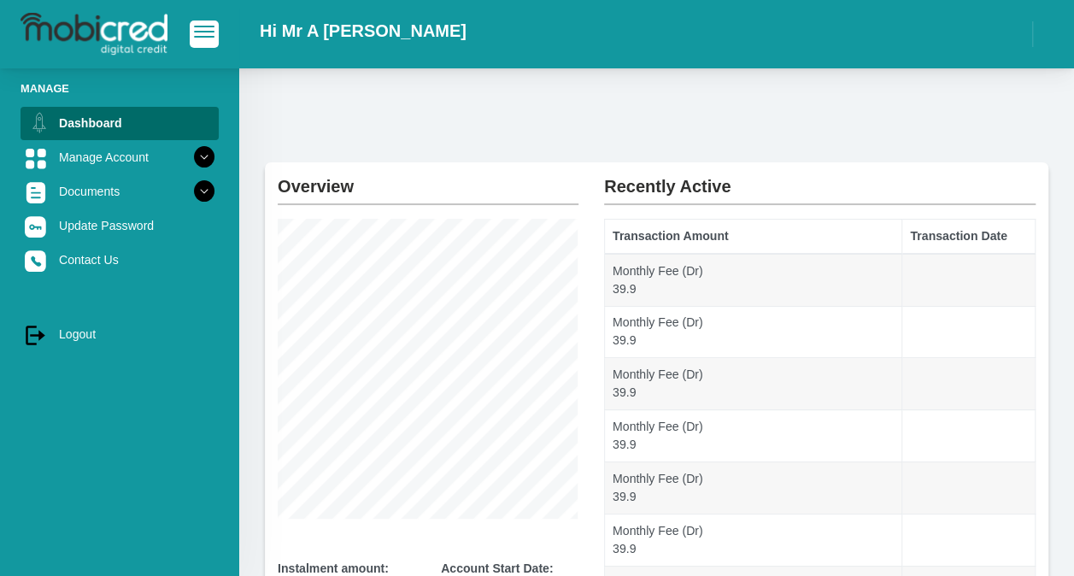
click at [202, 29] on span "button" at bounding box center [204, 32] width 21 height 12
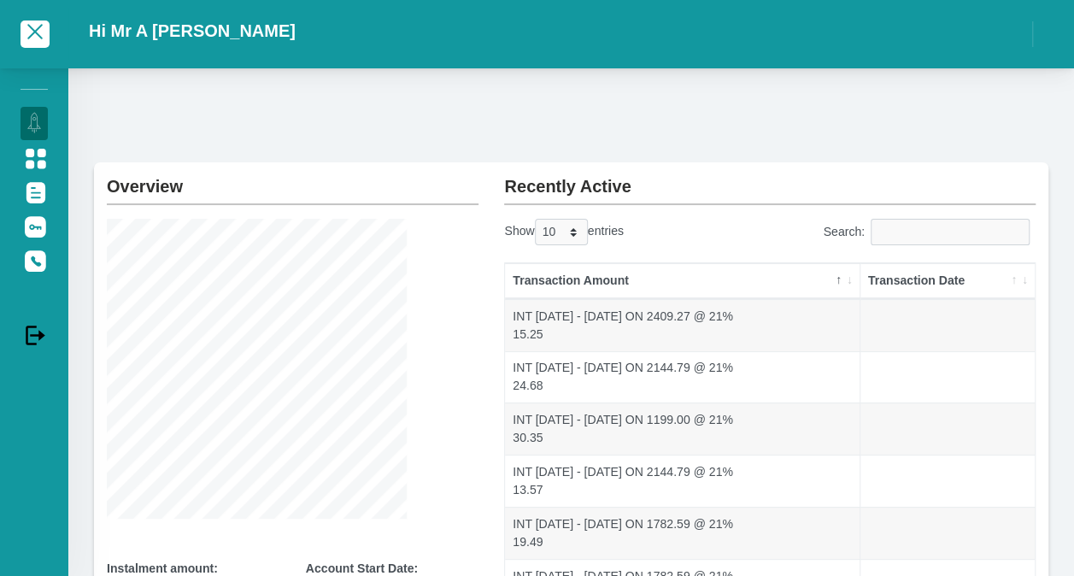
click at [150, 30] on h2 "Hi Mr A [PERSON_NAME]" at bounding box center [192, 31] width 207 height 21
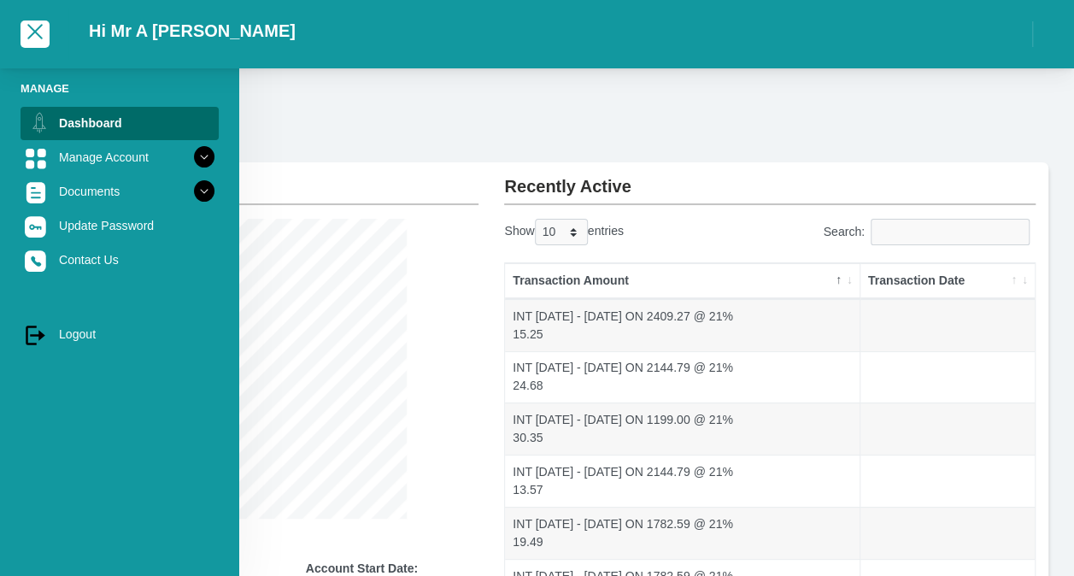
click at [60, 87] on li "Manage" at bounding box center [120, 88] width 198 height 16
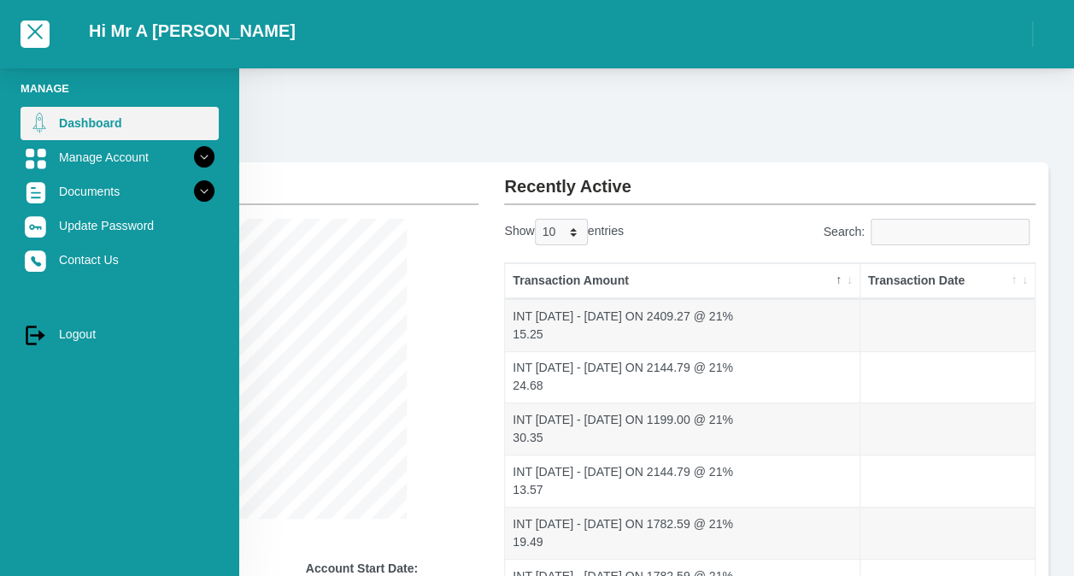
click at [109, 125] on link "Dashboard" at bounding box center [120, 123] width 198 height 32
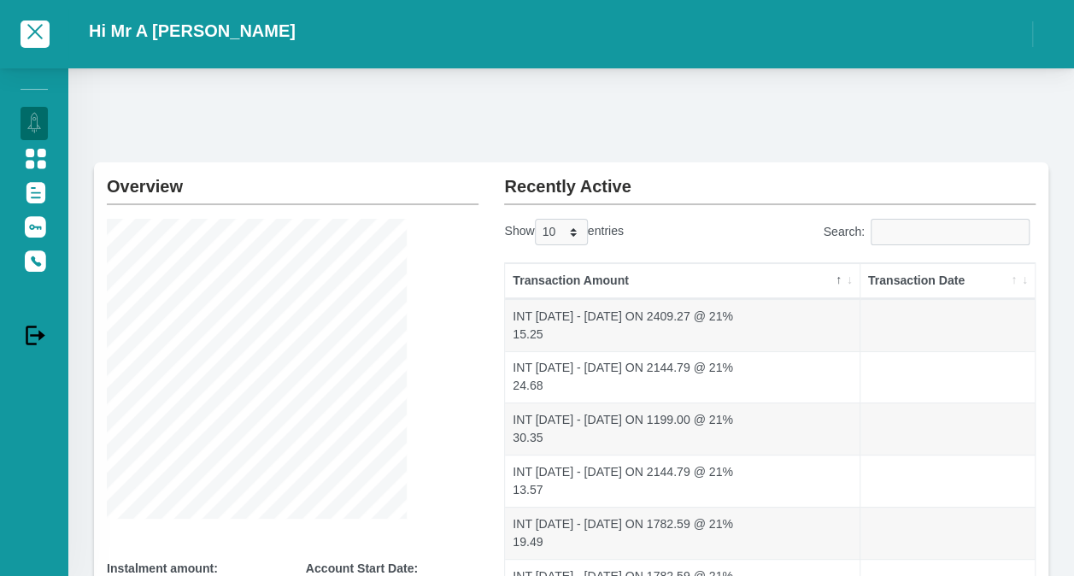
click at [183, 23] on div "Hi Mr A [PERSON_NAME]" at bounding box center [570, 34] width 1005 height 51
click at [36, 35] on span "button" at bounding box center [35, 32] width 21 height 12
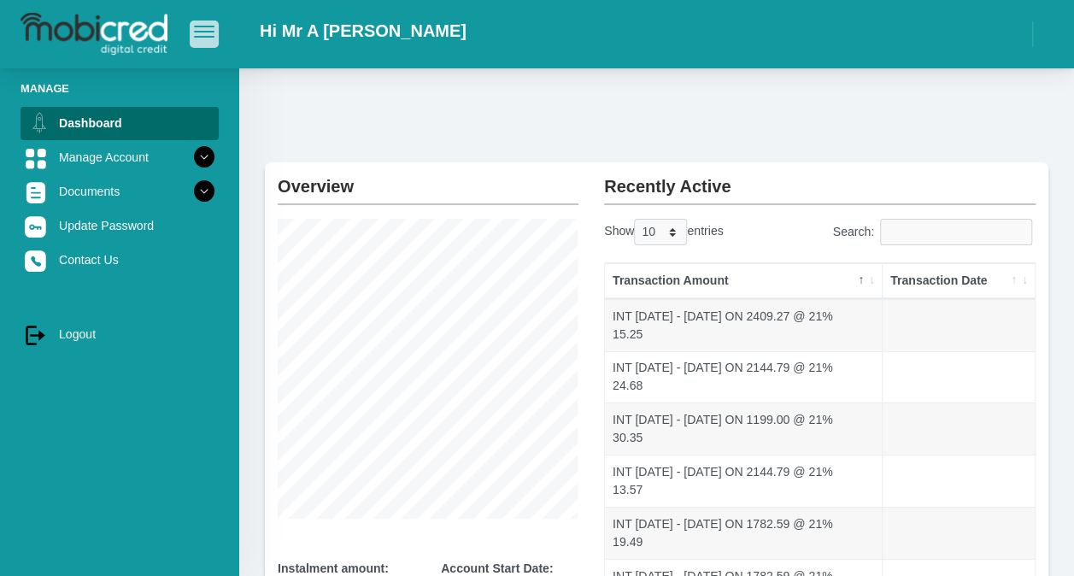
click at [194, 36] on span "button" at bounding box center [204, 32] width 21 height 12
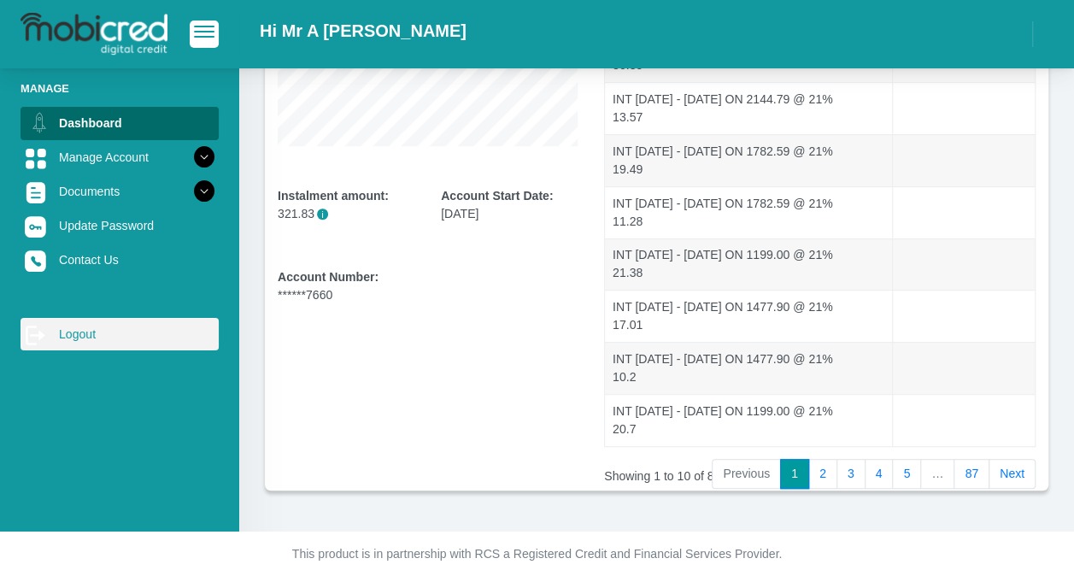
scroll to position [382, 0]
